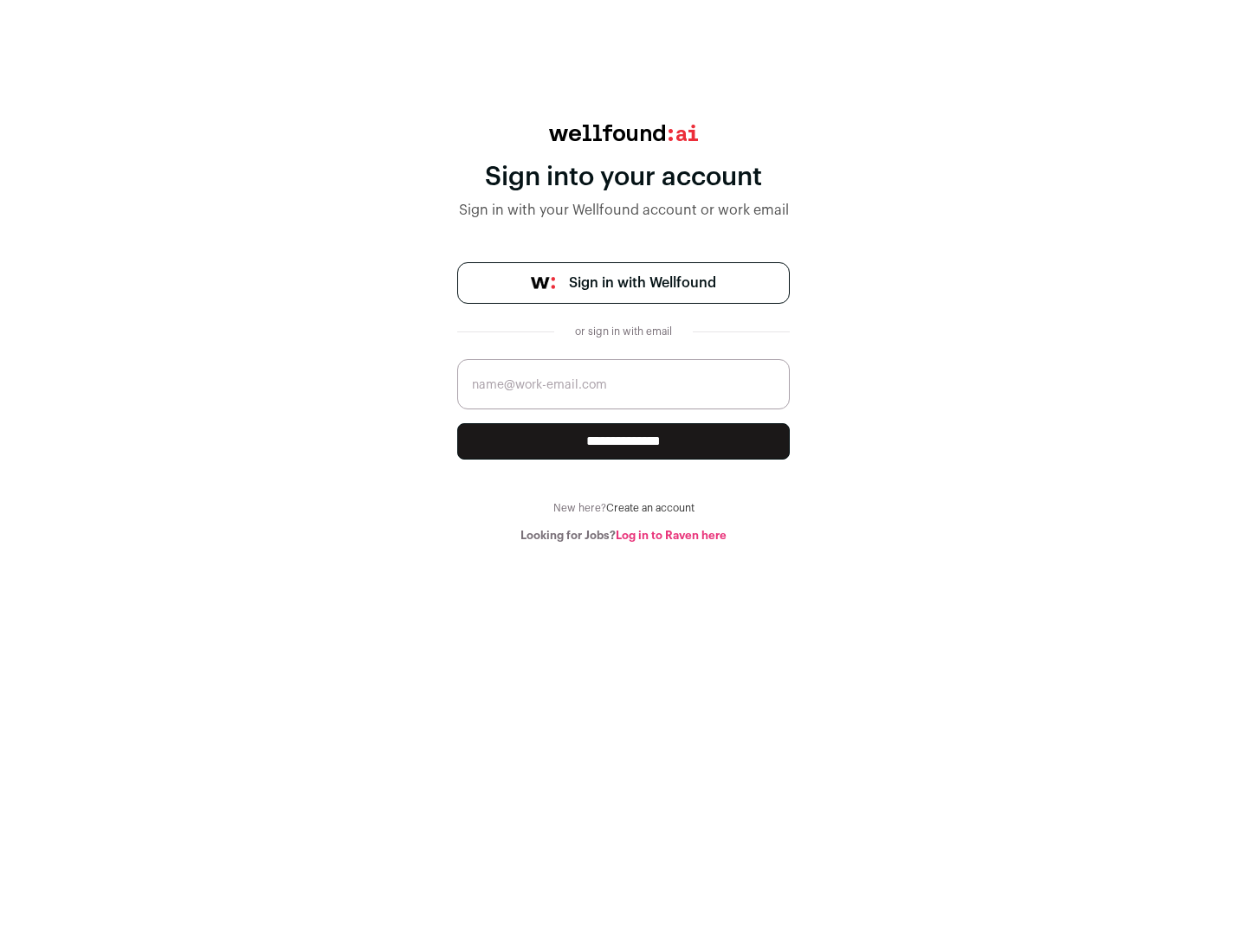
click at [641, 283] on span "Sign in with Wellfound" at bounding box center [642, 282] width 147 height 21
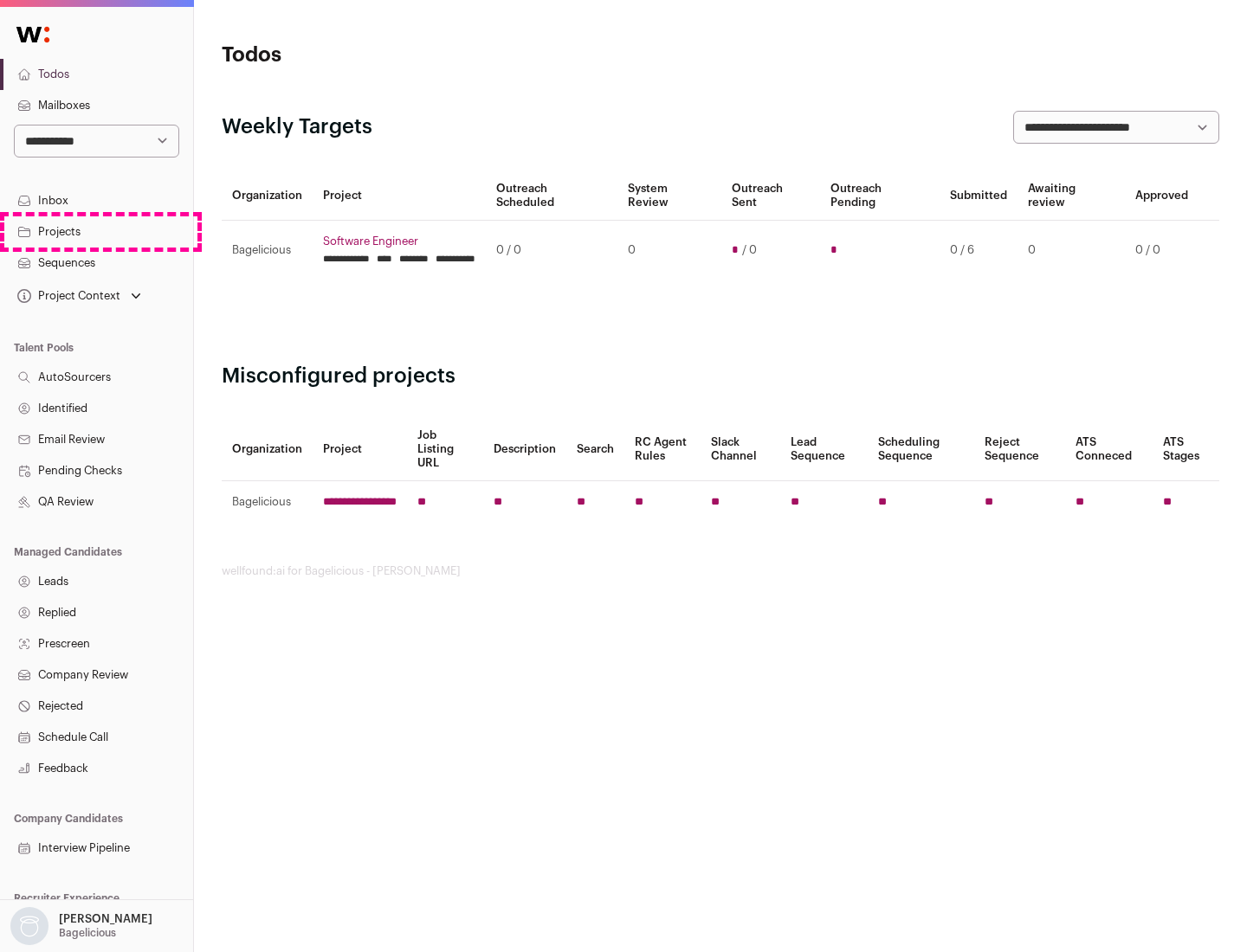
click at [96, 231] on link "Projects" at bounding box center [96, 232] width 193 height 31
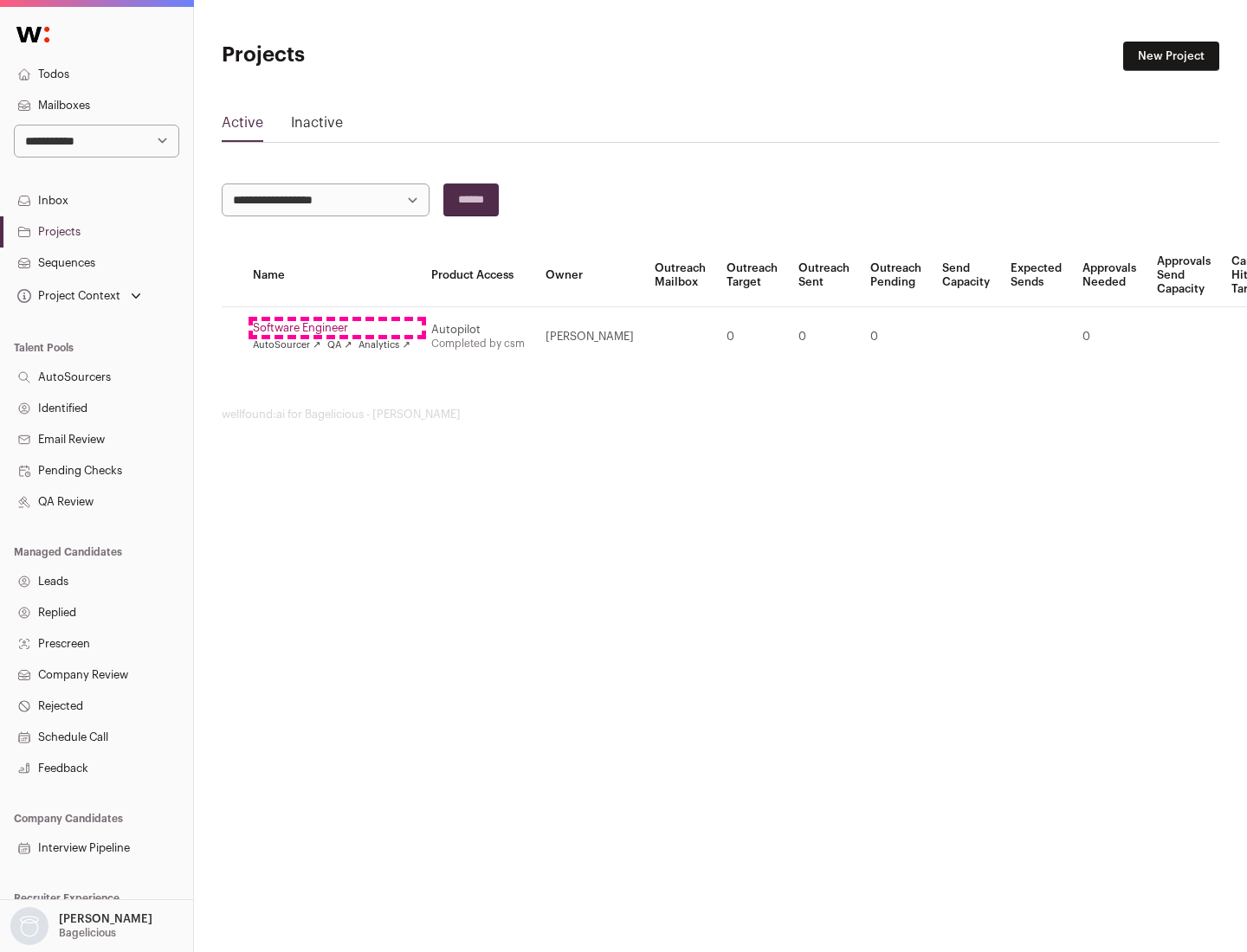
click at [337, 328] on link "Software Engineer" at bounding box center [332, 327] width 158 height 14
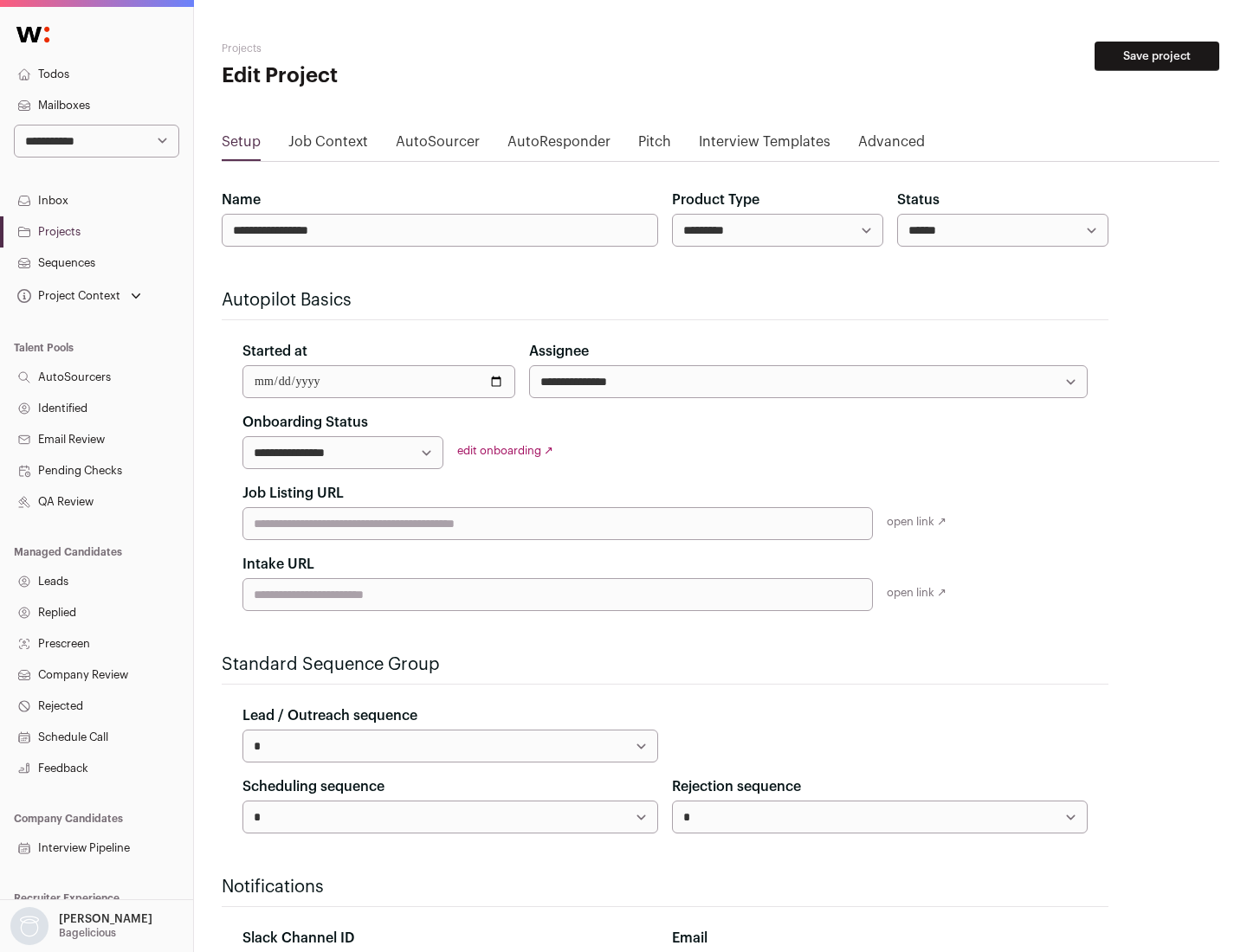
click at [1157, 56] on button "Save project" at bounding box center [1157, 56] width 125 height 29
